Goal: Information Seeking & Learning: Learn about a topic

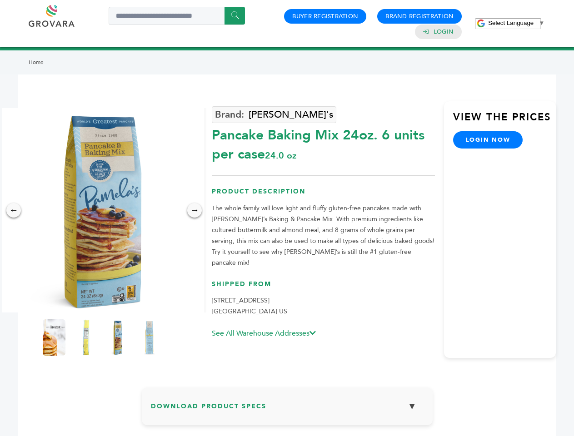
click at [516, 23] on span "Select Language" at bounding box center [510, 23] width 45 height 7
click at [102, 210] on img at bounding box center [102, 210] width 204 height 204
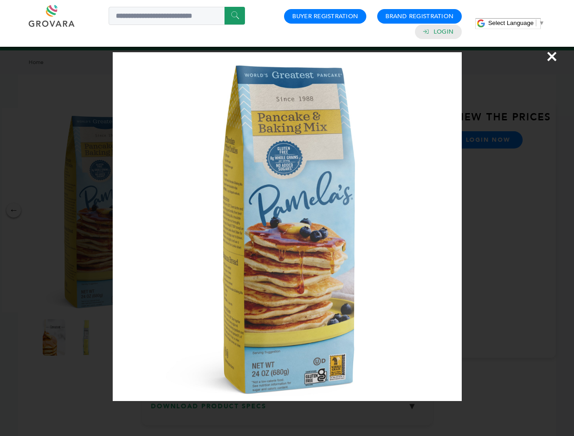
click at [14, 210] on div "×" at bounding box center [287, 218] width 574 height 436
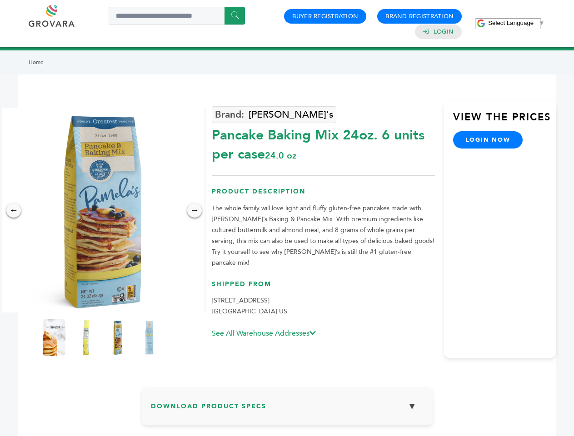
click at [194, 210] on div "→" at bounding box center [194, 210] width 15 height 15
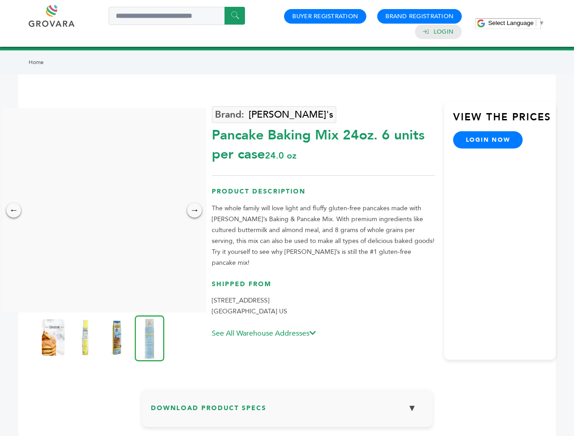
click at [54, 337] on img at bounding box center [53, 337] width 23 height 36
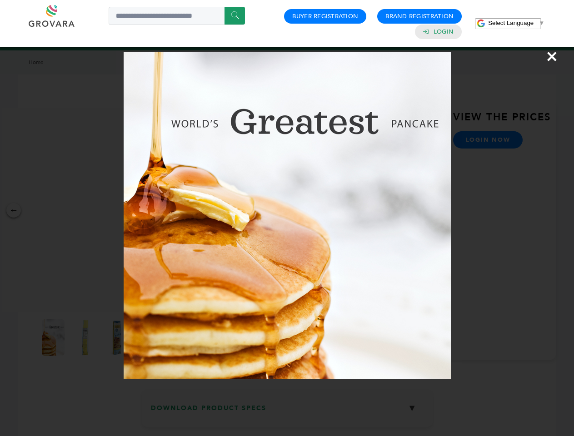
click at [86, 337] on div "×" at bounding box center [287, 218] width 574 height 436
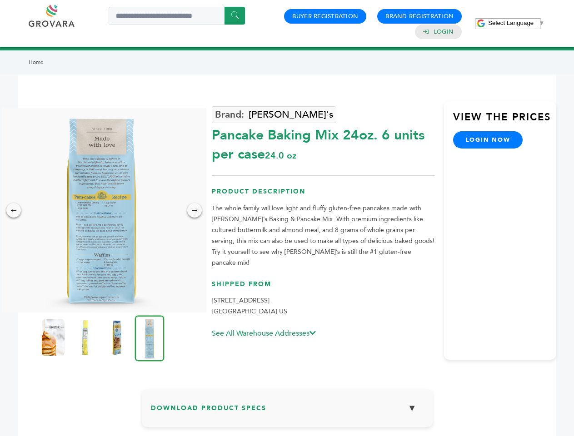
click at [118, 337] on img at bounding box center [116, 337] width 23 height 36
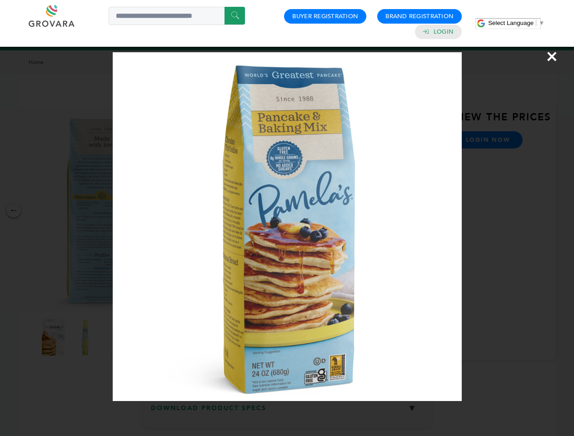
click at [0, 0] on img at bounding box center [0, 0] width 0 height 0
click at [287, 410] on div "×" at bounding box center [287, 218] width 574 height 436
